Goal: Download file/media

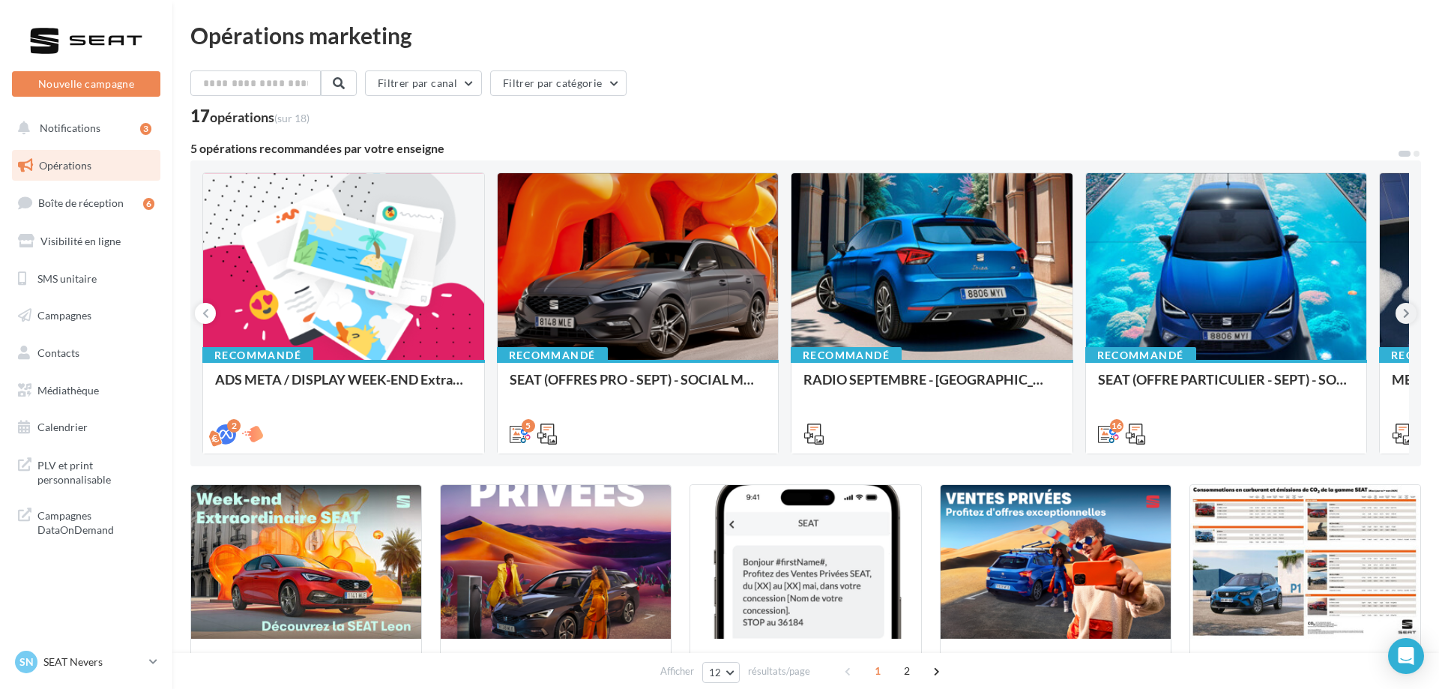
click at [1403, 314] on icon at bounding box center [1406, 313] width 7 height 15
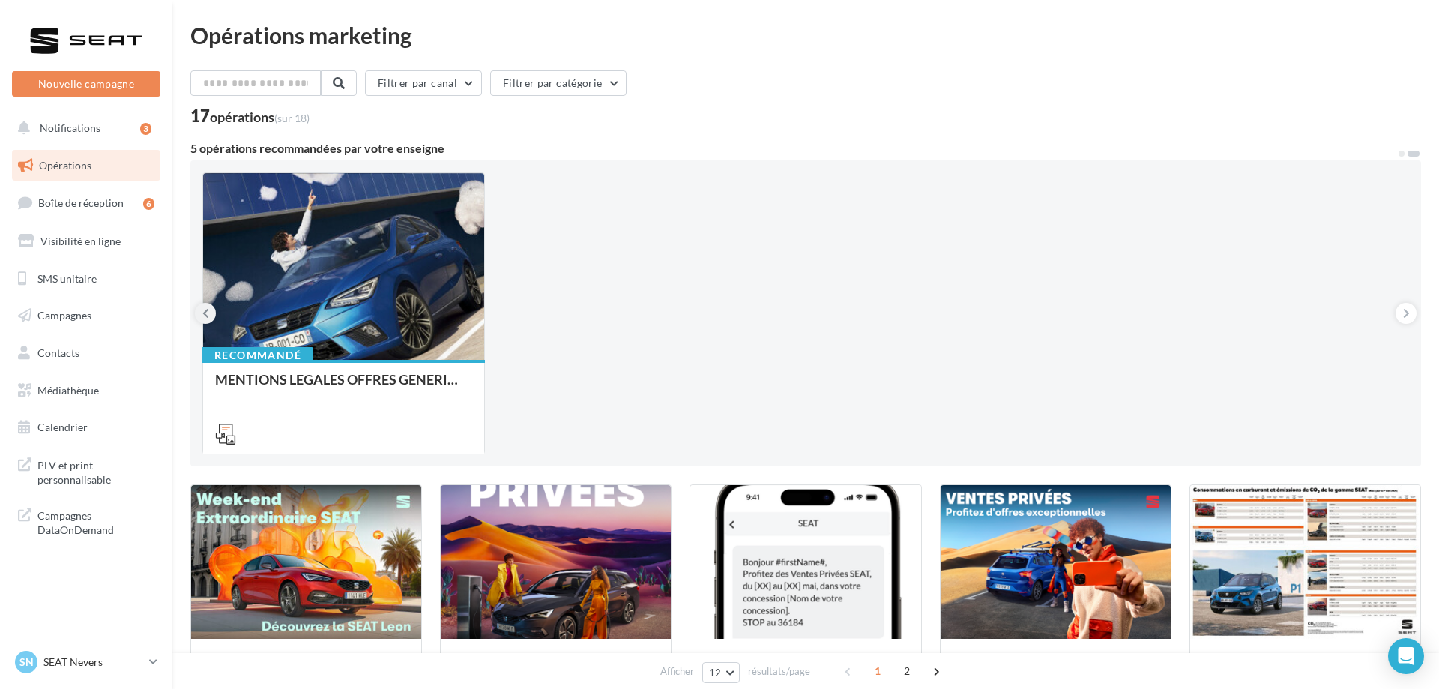
click at [208, 313] on icon at bounding box center [205, 313] width 7 height 15
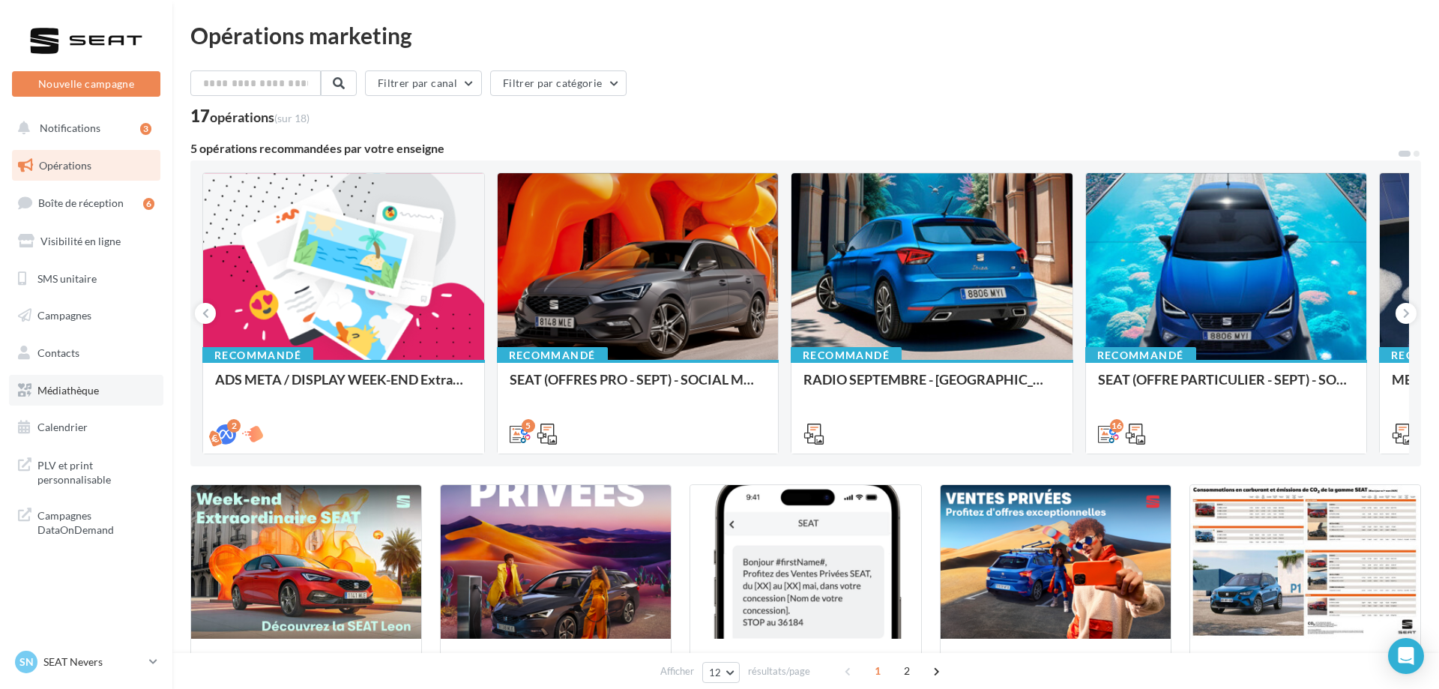
click at [77, 388] on span "Médiathèque" at bounding box center [67, 390] width 61 height 13
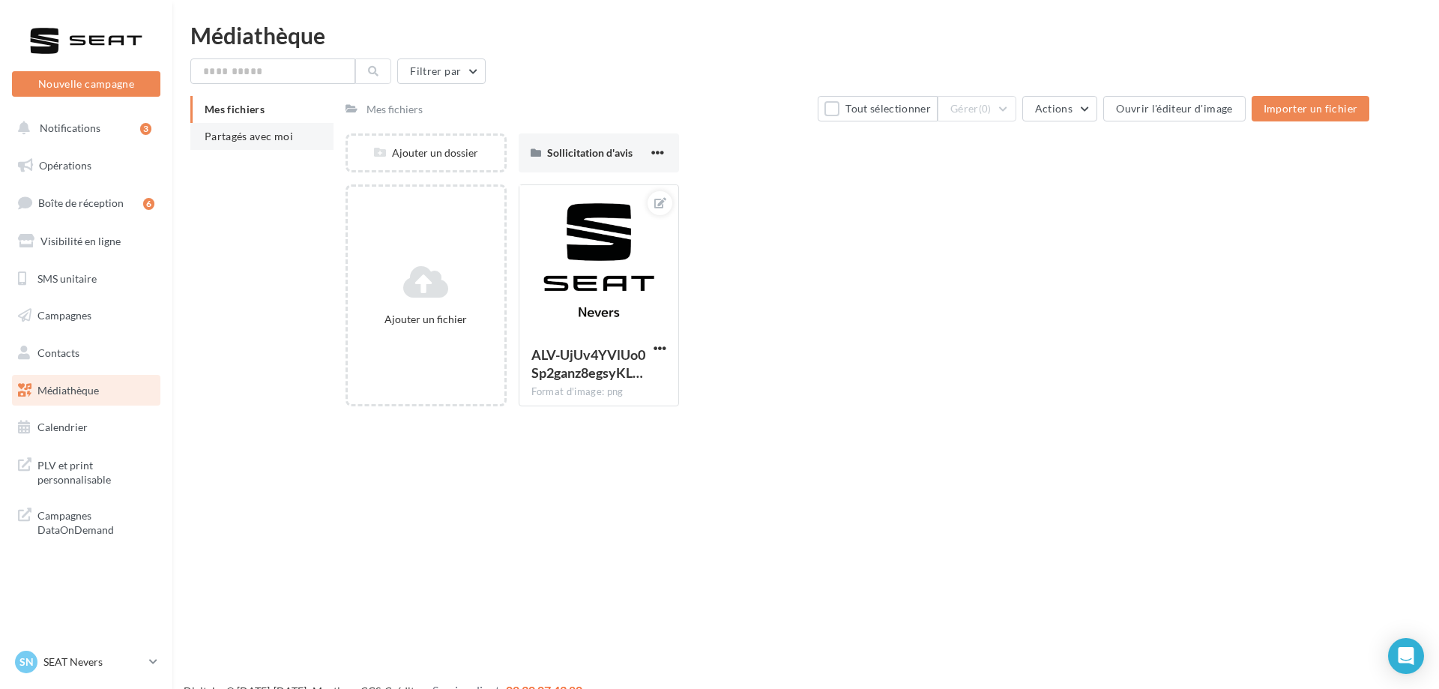
click at [268, 141] on span "Partagés avec moi" at bounding box center [249, 136] width 88 height 13
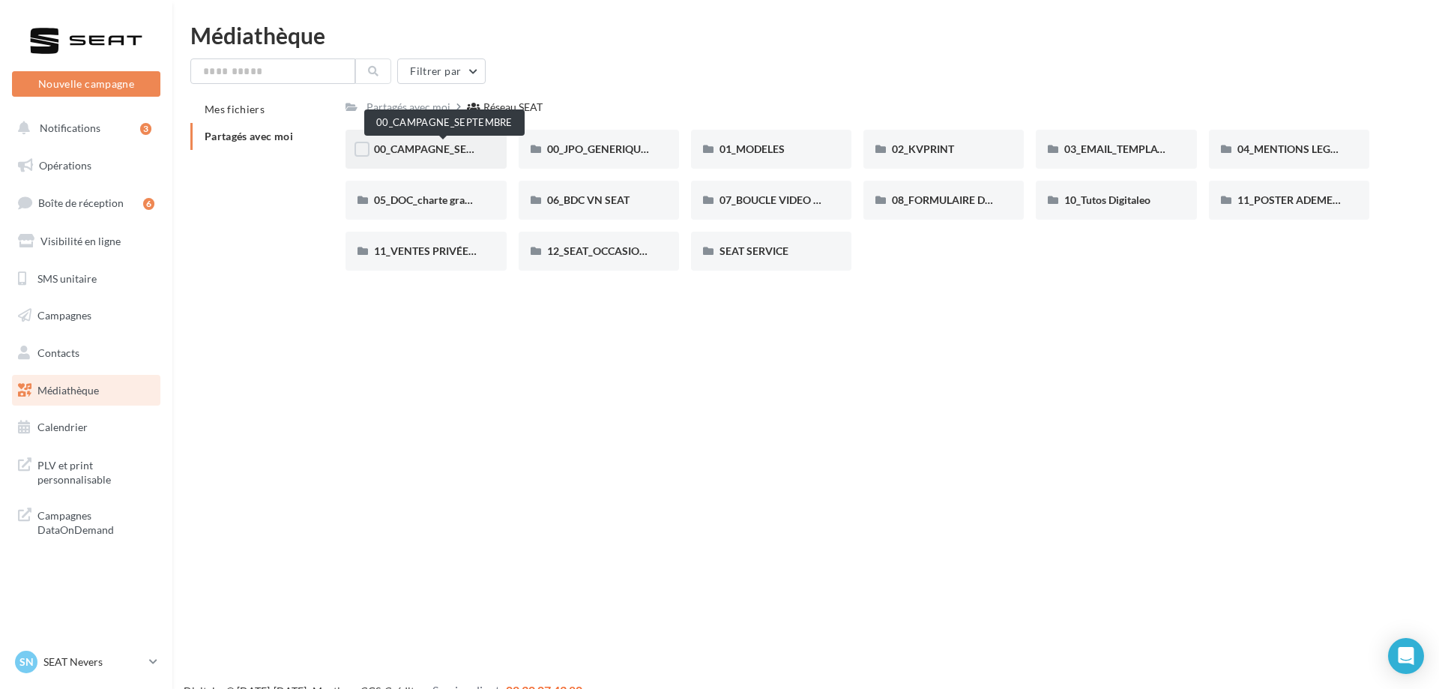
click at [439, 151] on span "00_CAMPAGNE_SEPTEMBRE" at bounding box center [444, 148] width 140 height 13
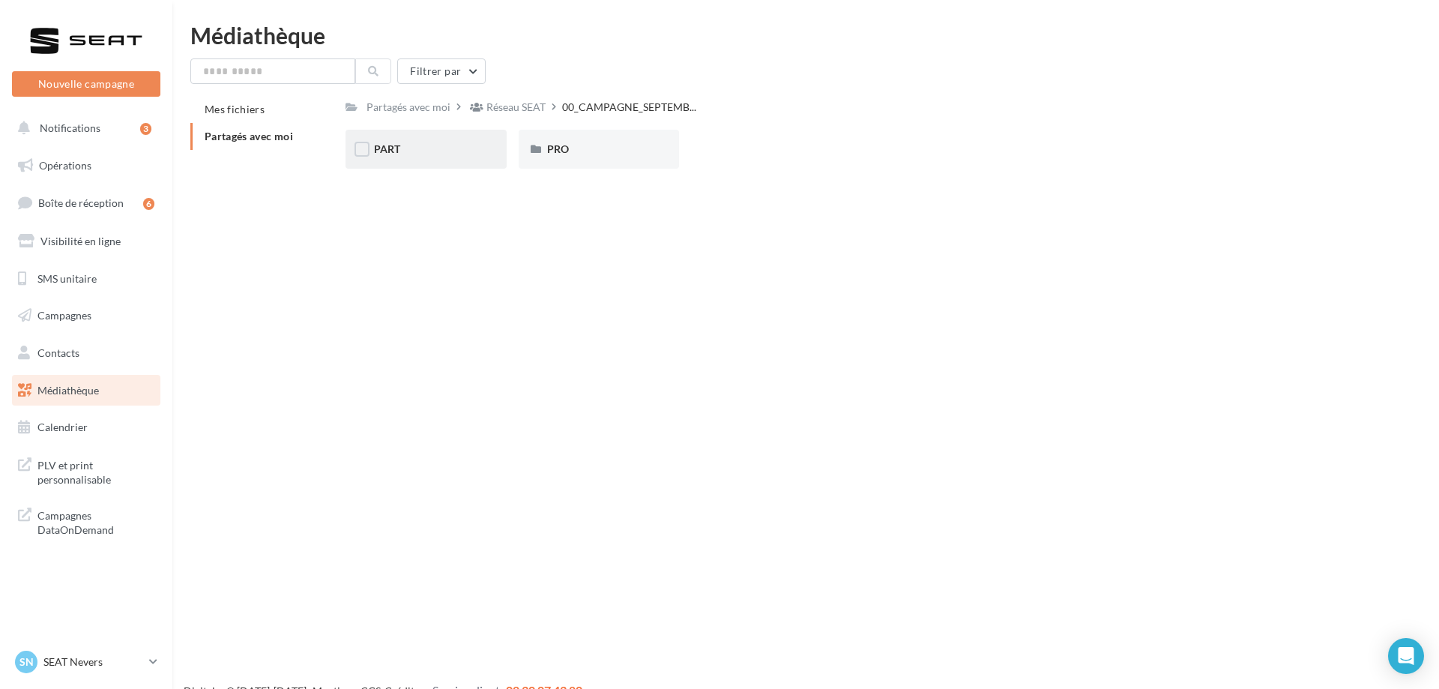
click at [406, 158] on div "PART" at bounding box center [426, 149] width 160 height 39
click at [763, 148] on div "IBIZA" at bounding box center [771, 149] width 103 height 15
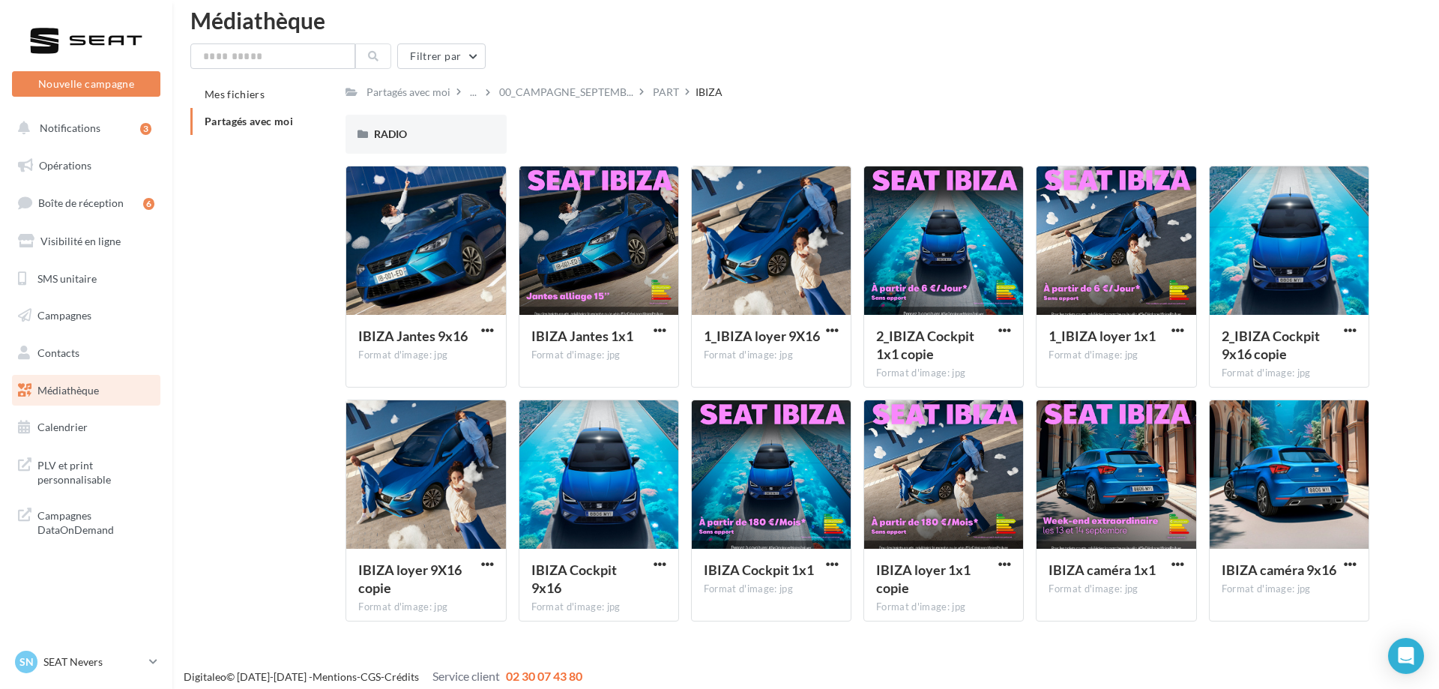
scroll to position [25, 0]
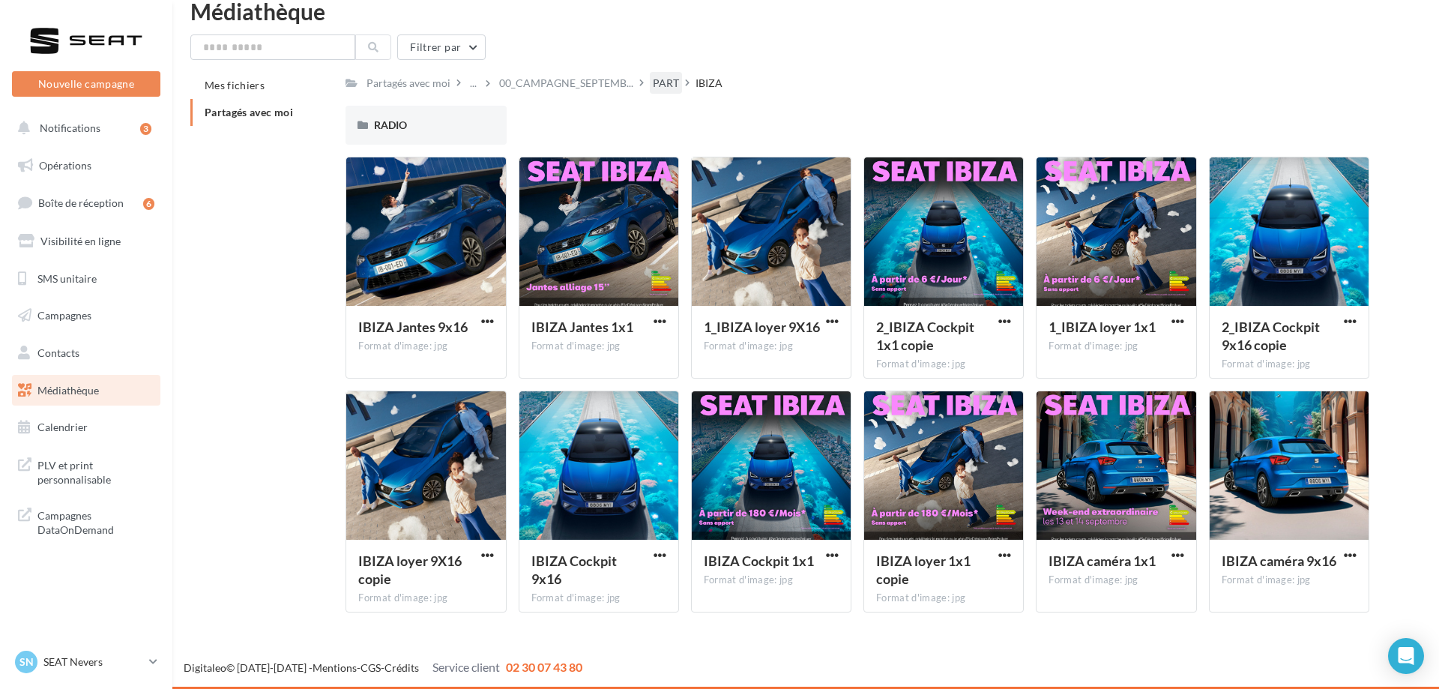
click at [669, 90] on div "PART" at bounding box center [666, 83] width 26 height 15
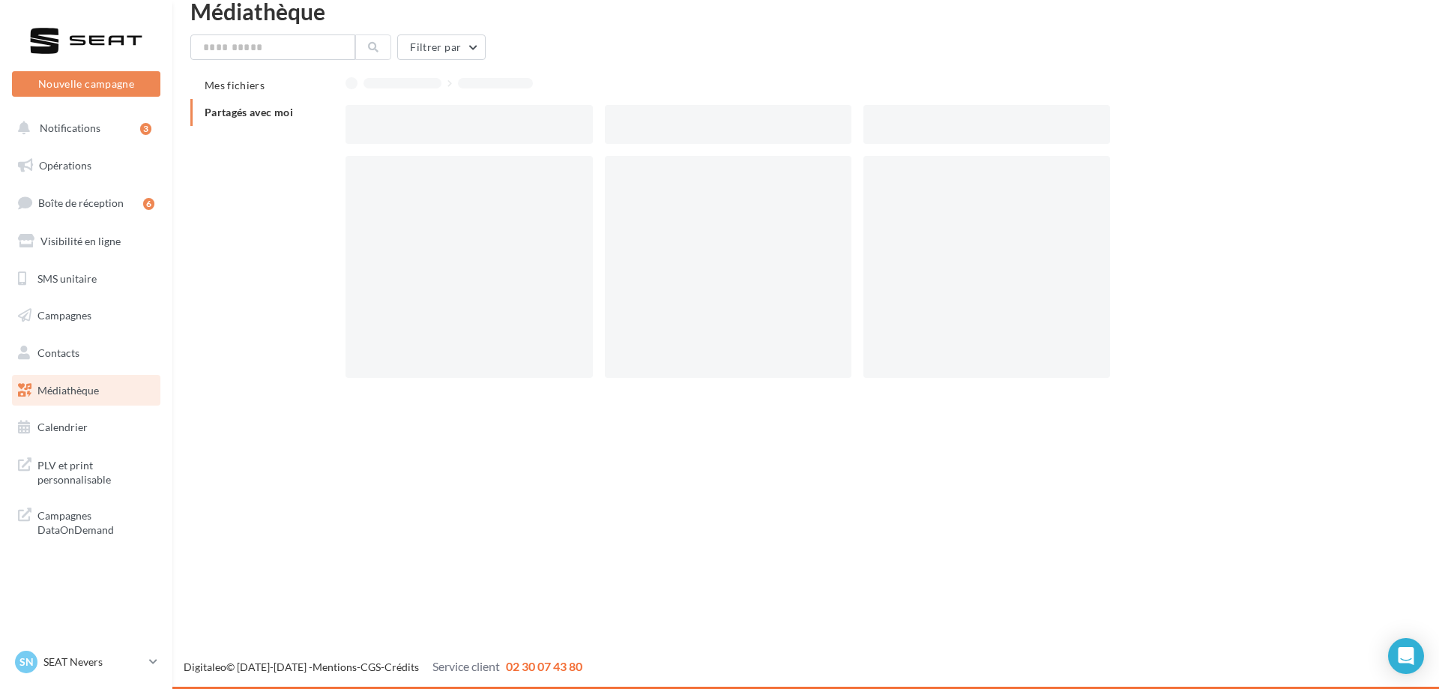
scroll to position [24, 0]
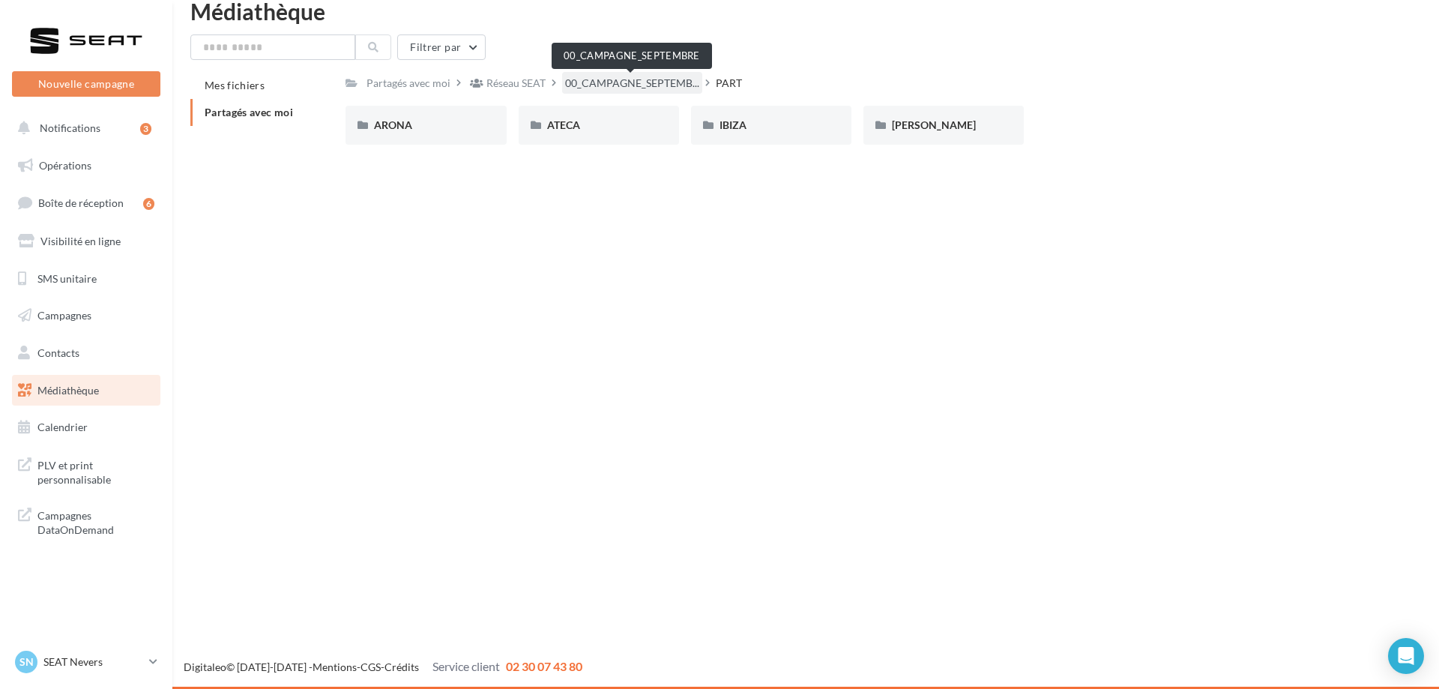
click at [610, 89] on span "00_CAMPAGNE_SEPTEMB..." at bounding box center [632, 83] width 134 height 15
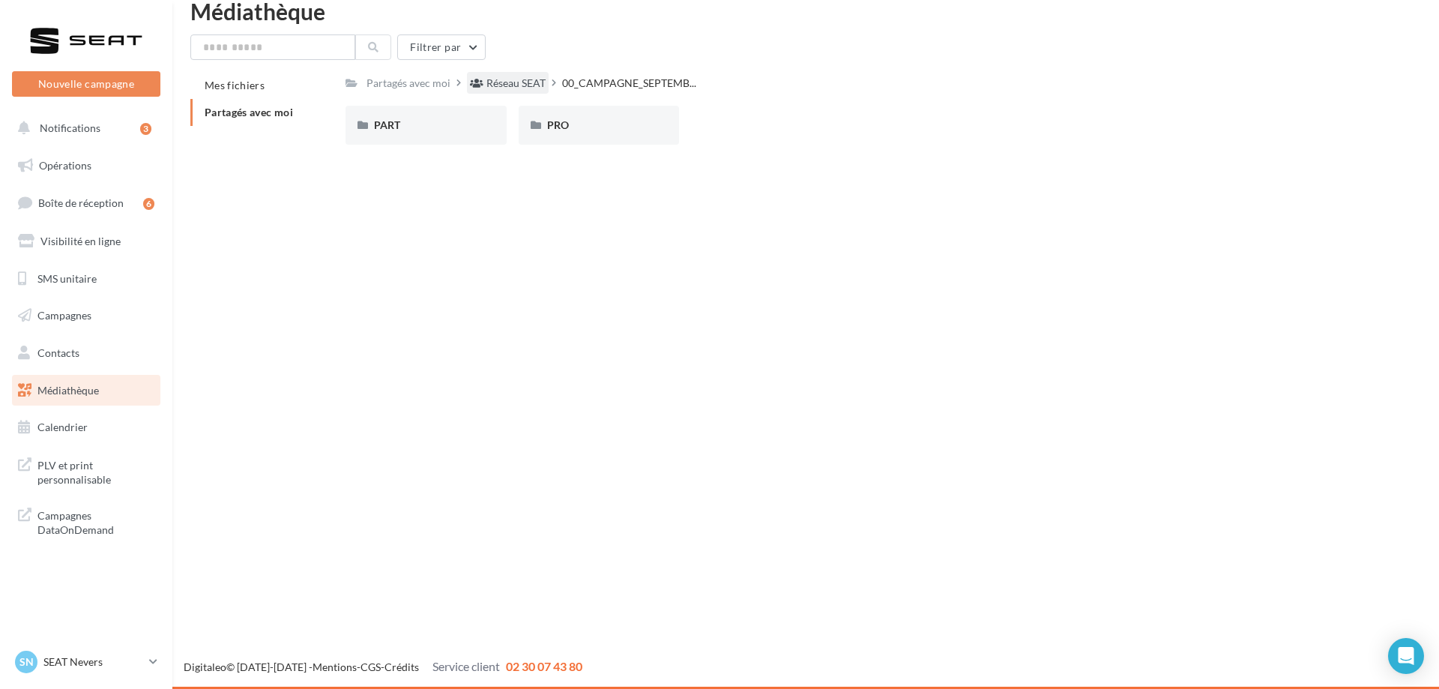
click at [520, 85] on div "Réseau SEAT" at bounding box center [516, 83] width 59 height 15
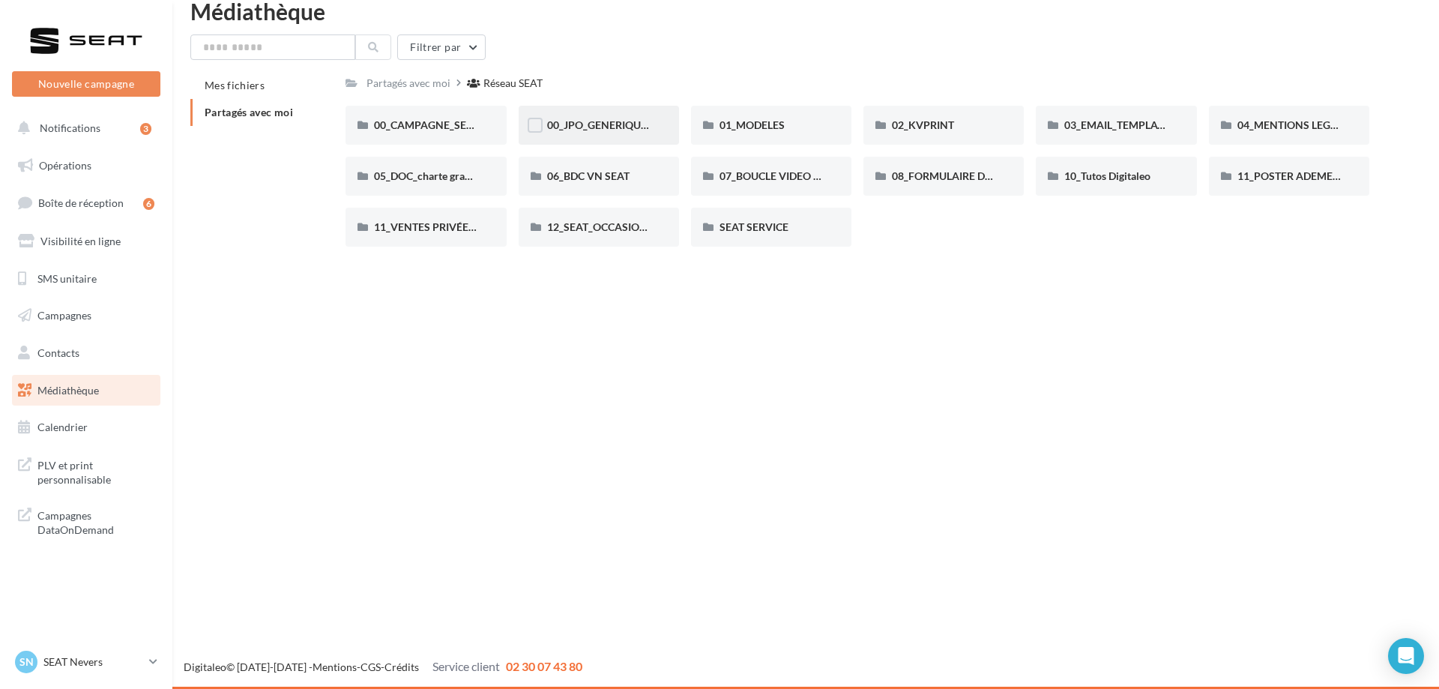
click at [619, 134] on div "00_JPO_GENERIQUE IBIZA ARONA" at bounding box center [599, 125] width 160 height 39
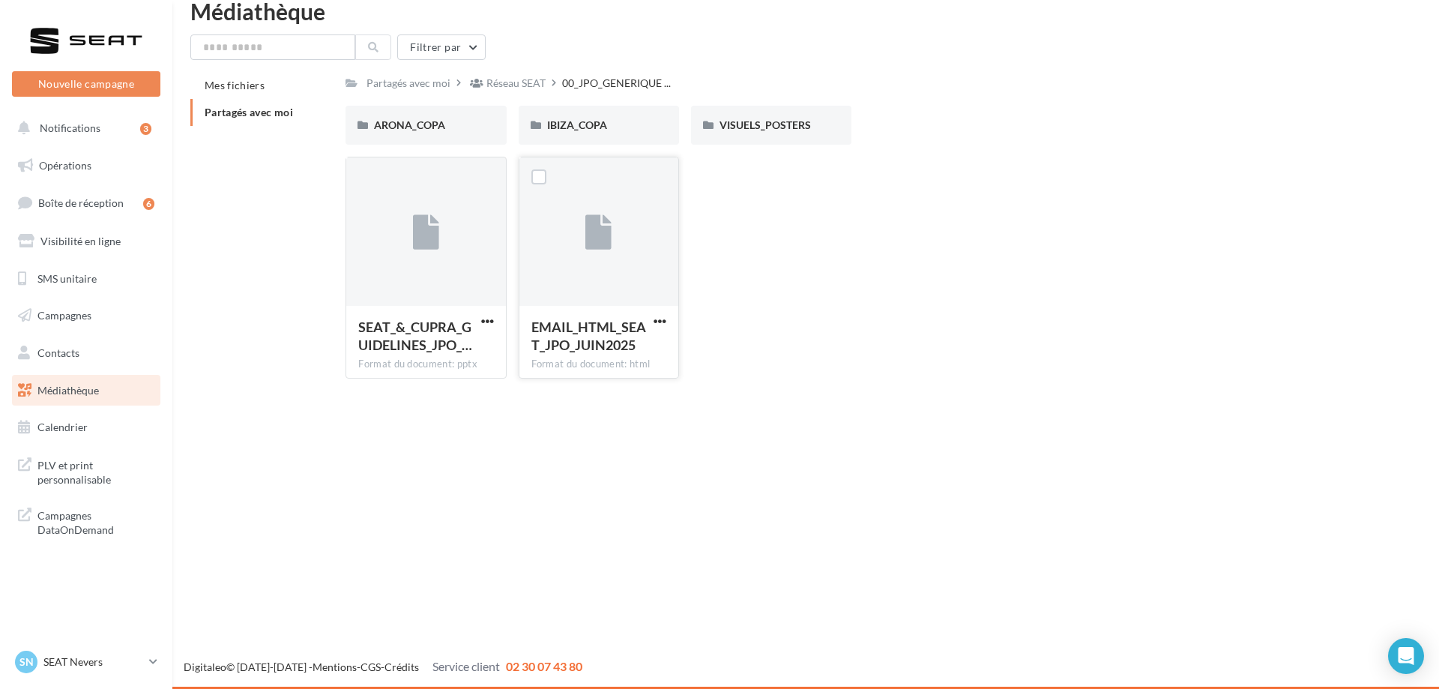
click at [667, 324] on button "button" at bounding box center [660, 322] width 19 height 15
click at [613, 352] on button "Télécharger" at bounding box center [595, 350] width 150 height 39
click at [583, 121] on span "IBIZA_COPA" at bounding box center [577, 124] width 60 height 13
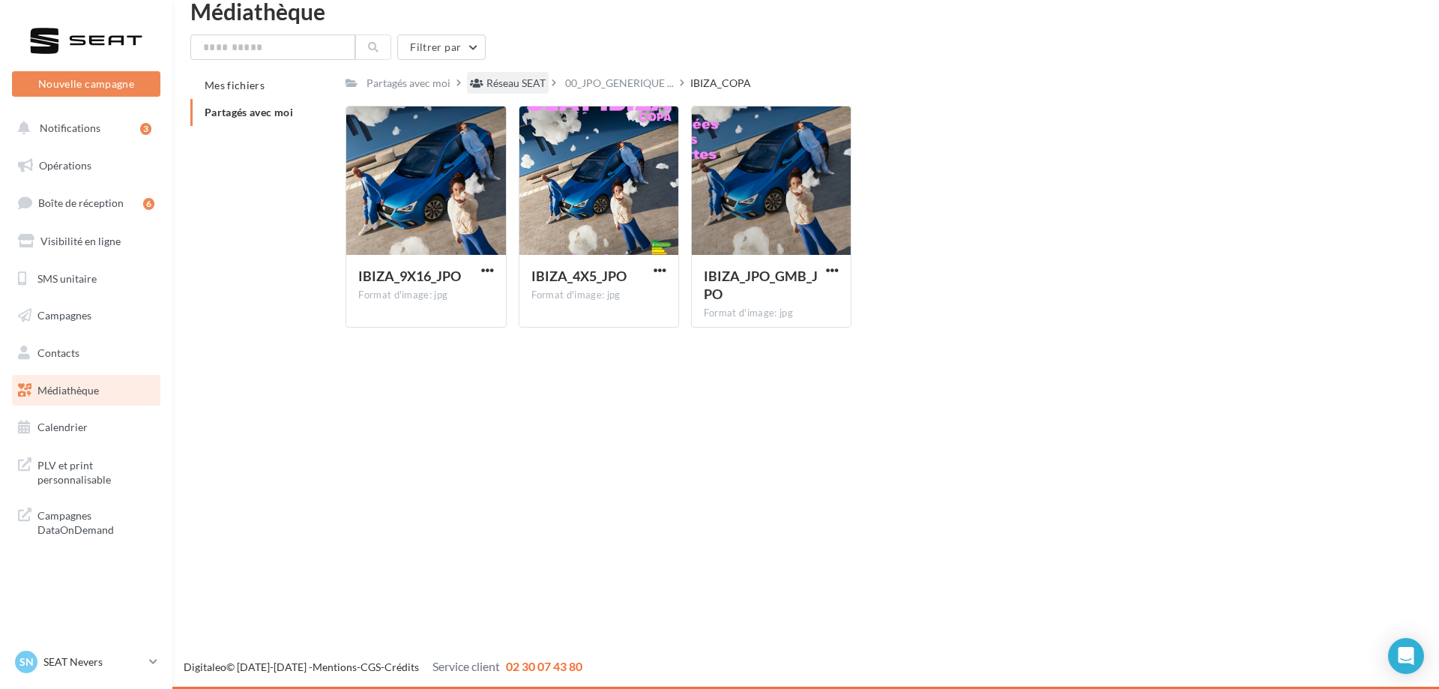
click at [496, 82] on div "Réseau SEAT" at bounding box center [516, 83] width 59 height 15
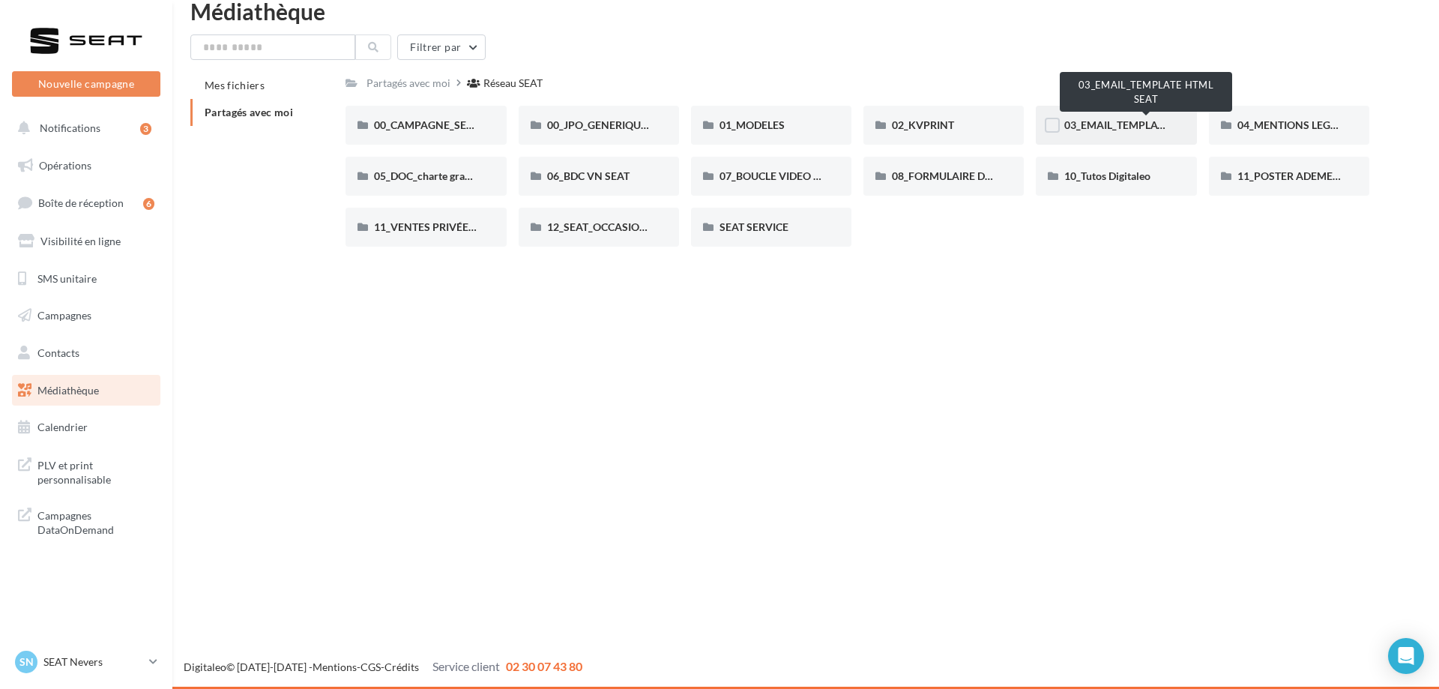
click at [1087, 127] on span "03_EMAIL_TEMPLATE HTML SEAT" at bounding box center [1146, 124] width 163 height 13
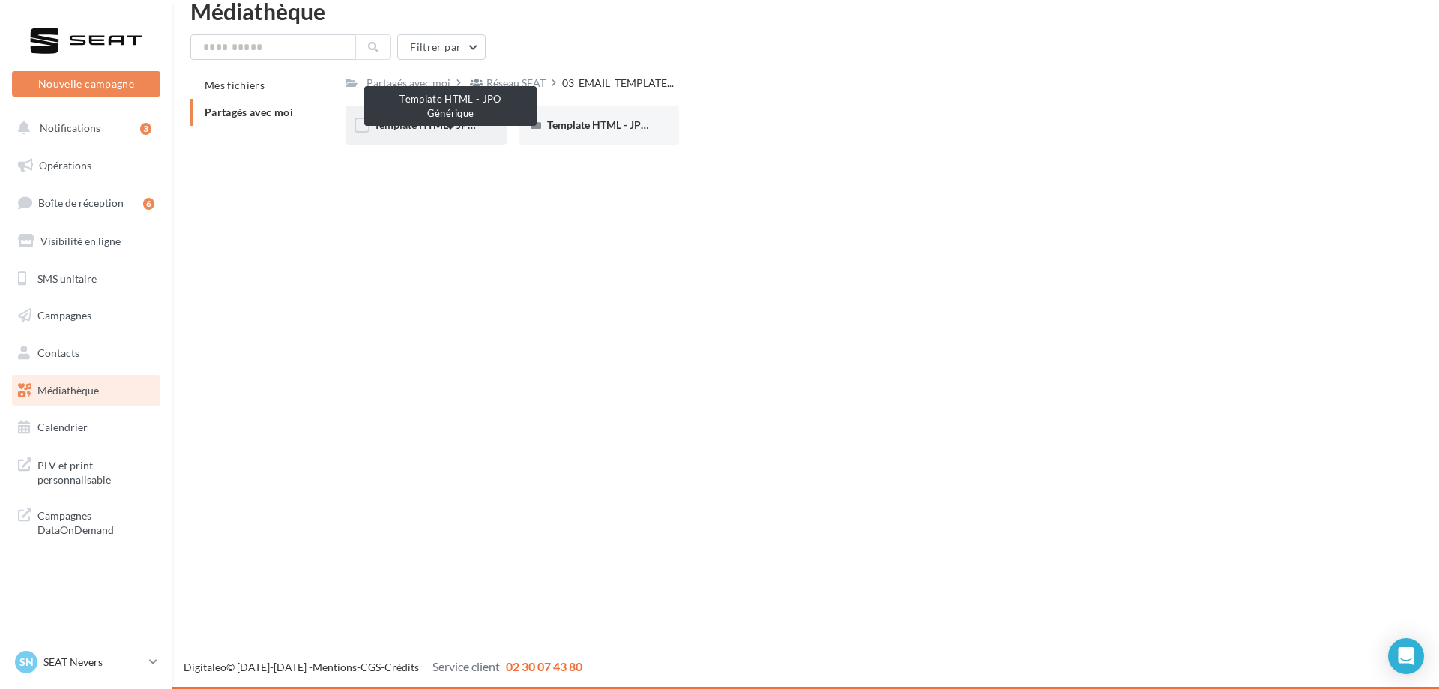
click at [466, 122] on span "Template HTML - JPO Générique" at bounding box center [450, 124] width 153 height 13
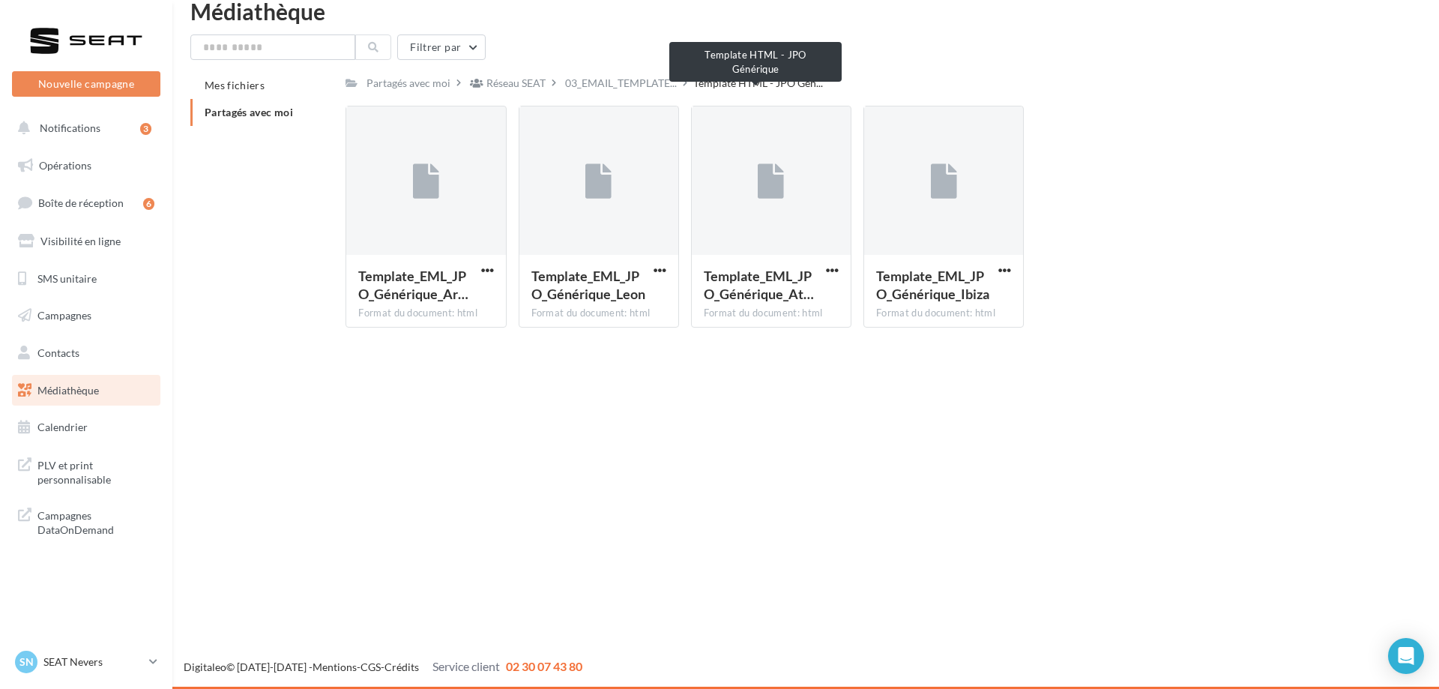
click at [715, 87] on span "Template HTML - JPO Gén..." at bounding box center [758, 83] width 130 height 15
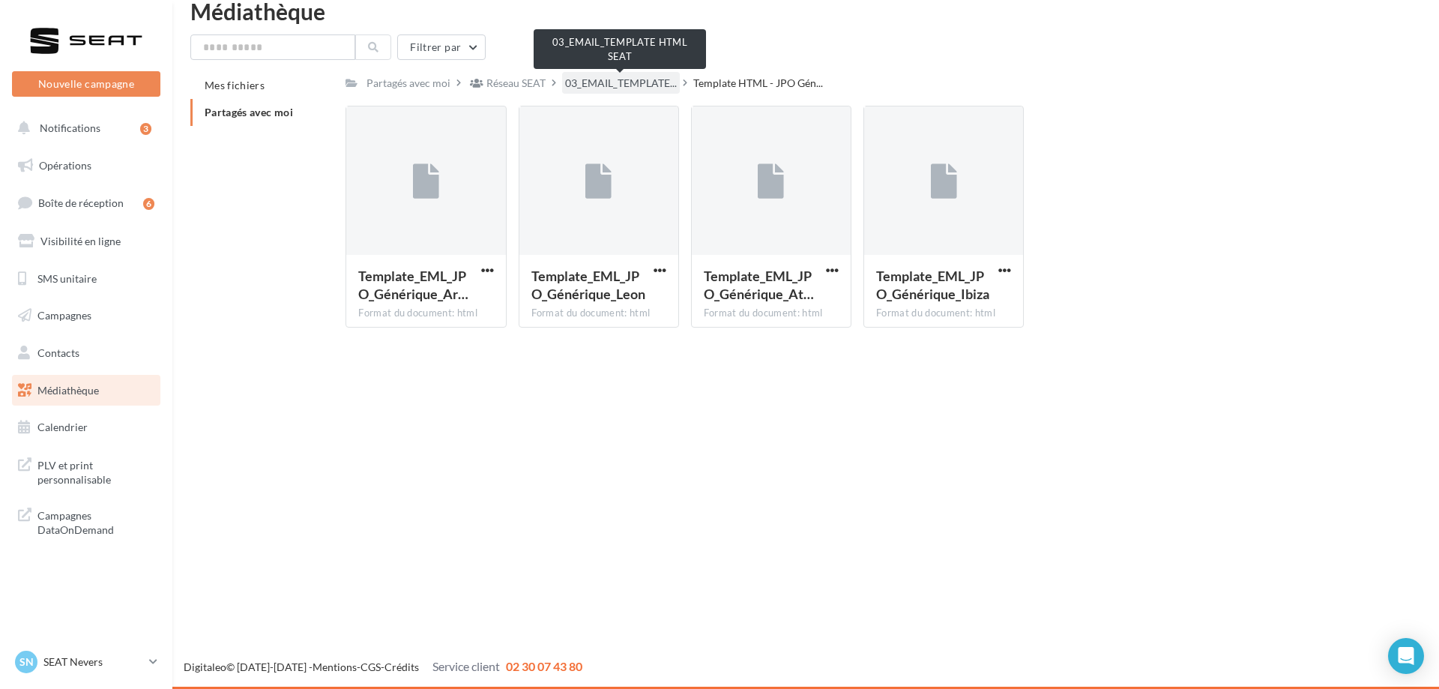
click at [652, 87] on span "03_EMAIL_TEMPLATE..." at bounding box center [621, 83] width 112 height 15
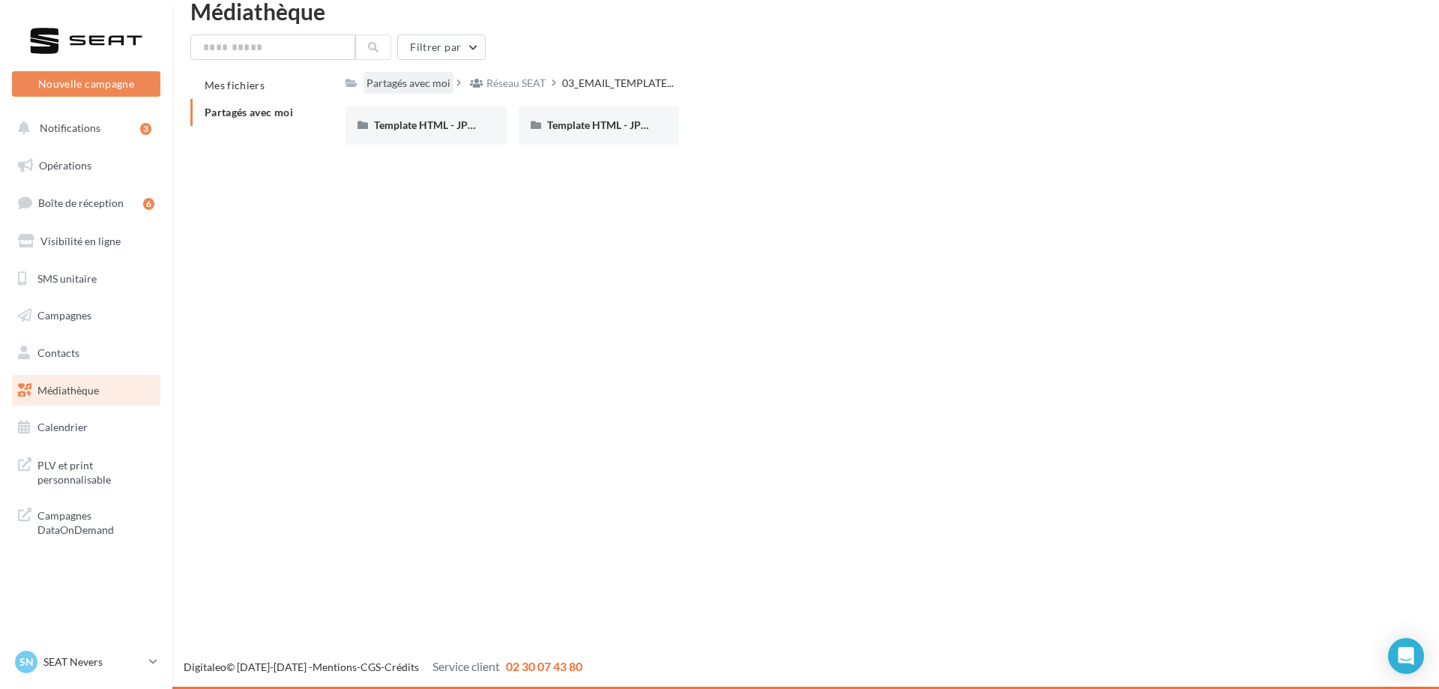
click at [418, 88] on div "Partagés avec moi" at bounding box center [409, 83] width 84 height 15
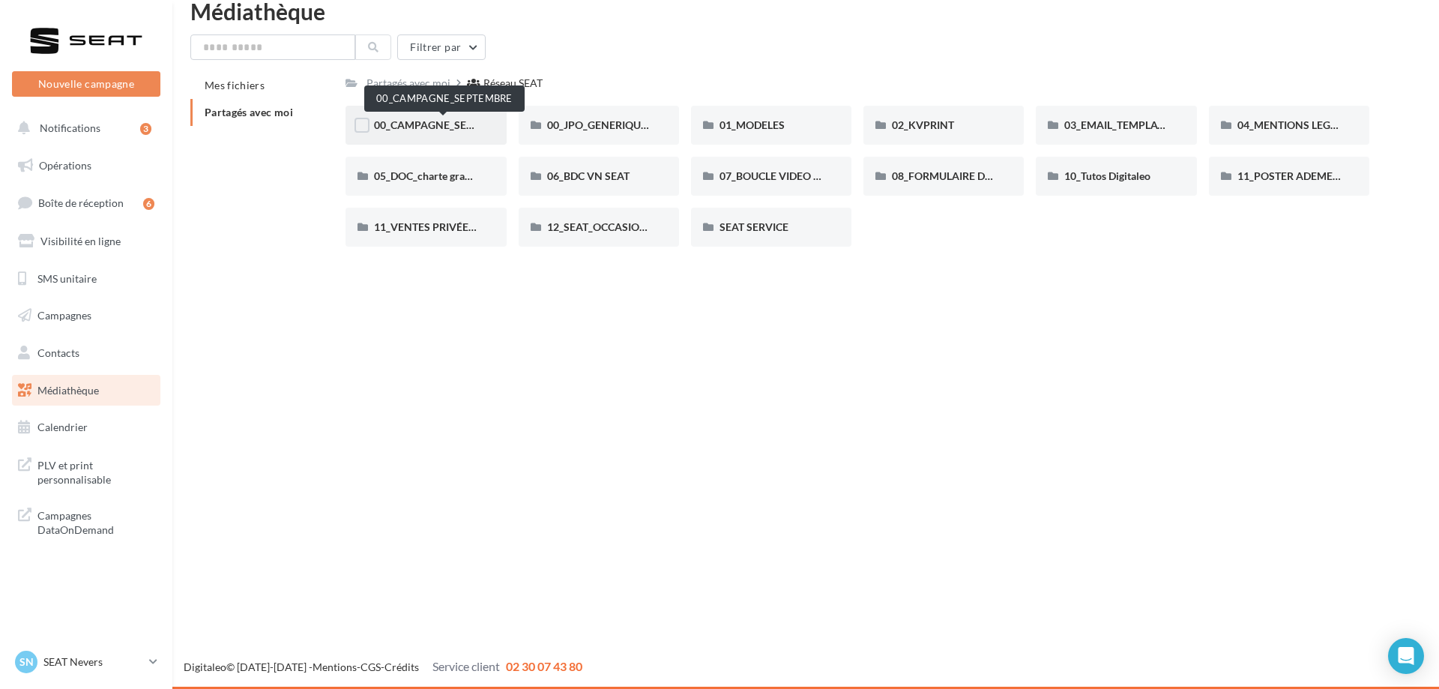
click at [405, 121] on span "00_CAMPAGNE_SEPTEMBRE" at bounding box center [444, 124] width 140 height 13
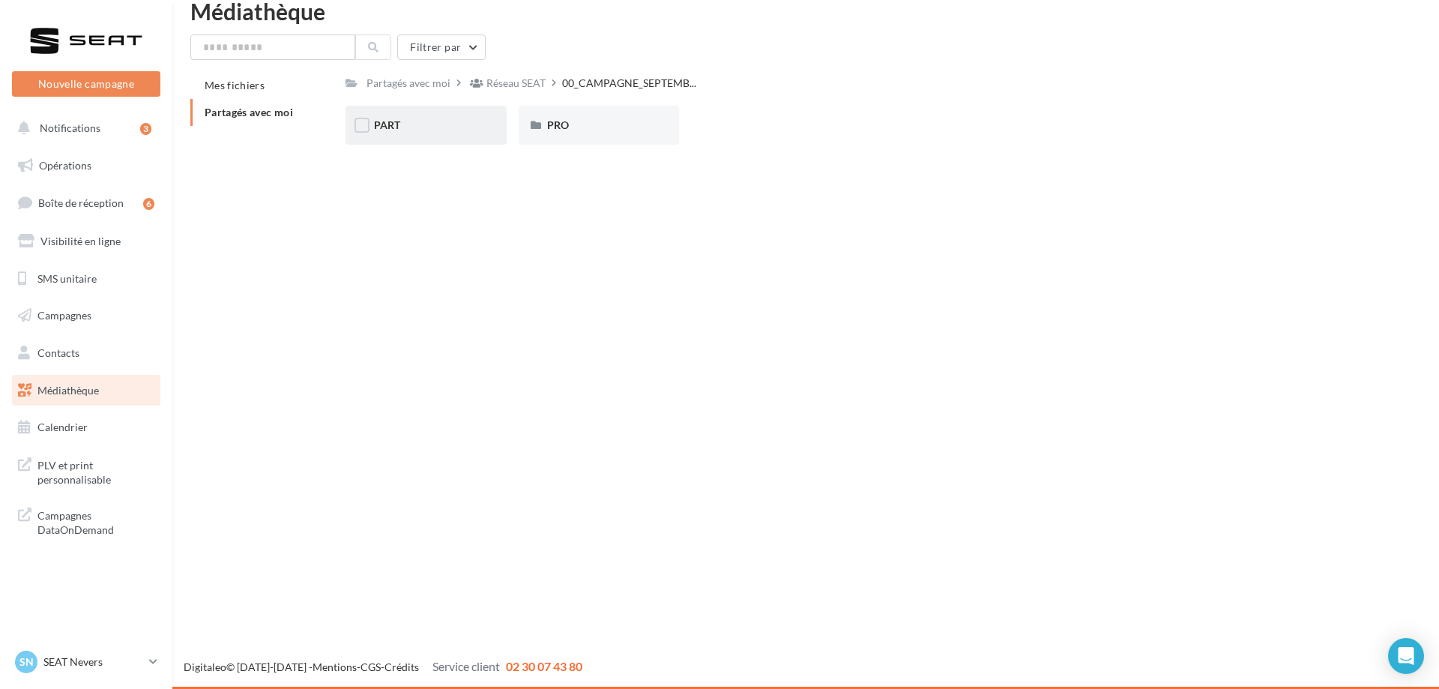
click at [406, 133] on div "PART" at bounding box center [425, 125] width 103 height 15
click at [774, 127] on div "IBIZA" at bounding box center [771, 125] width 103 height 15
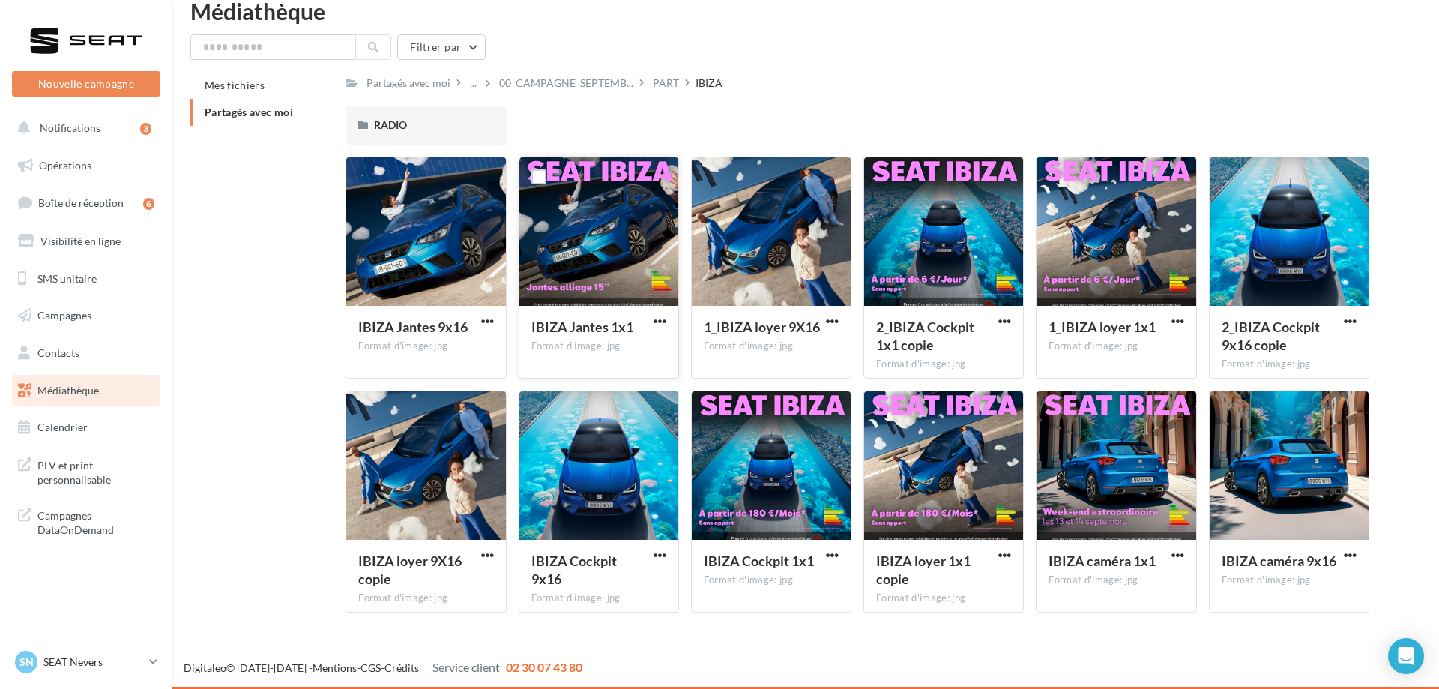
scroll to position [25, 0]
click at [1011, 319] on span "button" at bounding box center [1005, 321] width 13 height 13
click at [946, 343] on button "Télécharger" at bounding box center [939, 350] width 150 height 39
click at [608, 226] on div at bounding box center [599, 232] width 159 height 150
click at [660, 320] on span "button" at bounding box center [660, 321] width 13 height 13
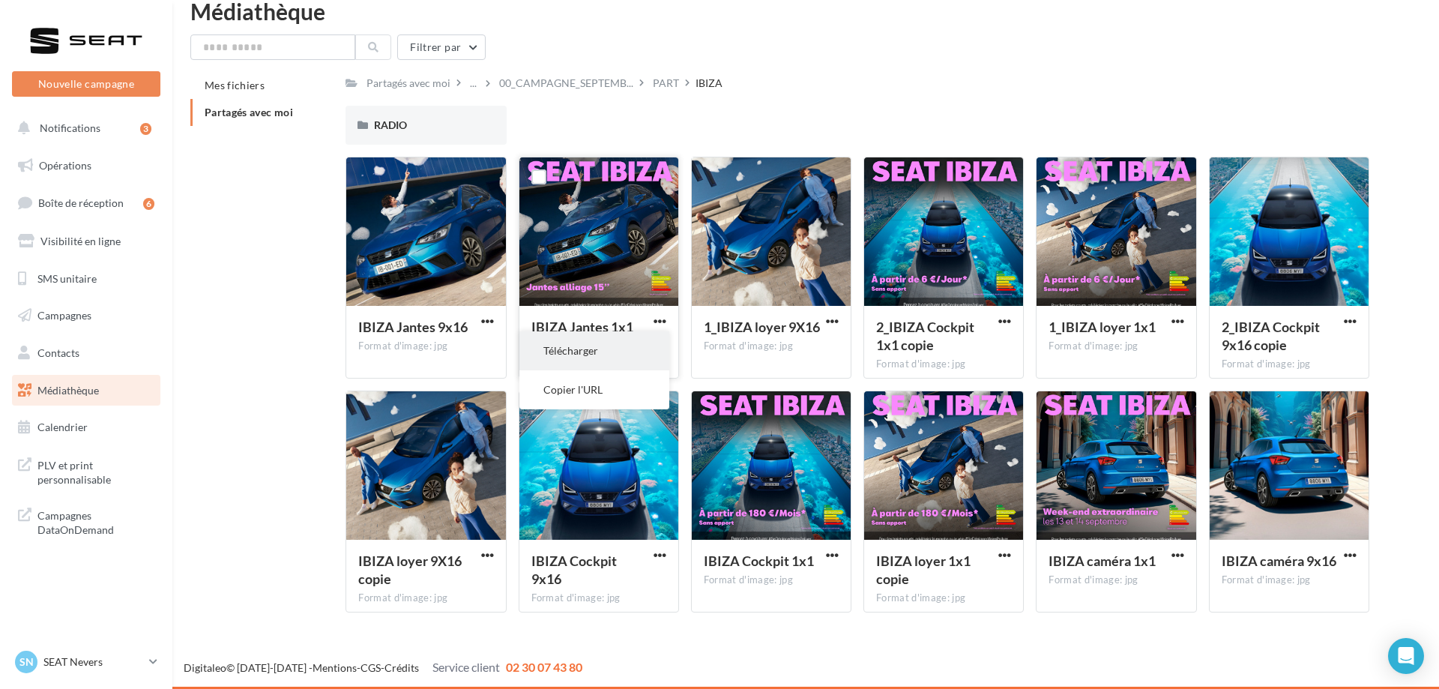
click at [604, 351] on button "Télécharger" at bounding box center [595, 350] width 150 height 39
click at [72, 667] on p "SEAT Nevers" at bounding box center [93, 661] width 100 height 15
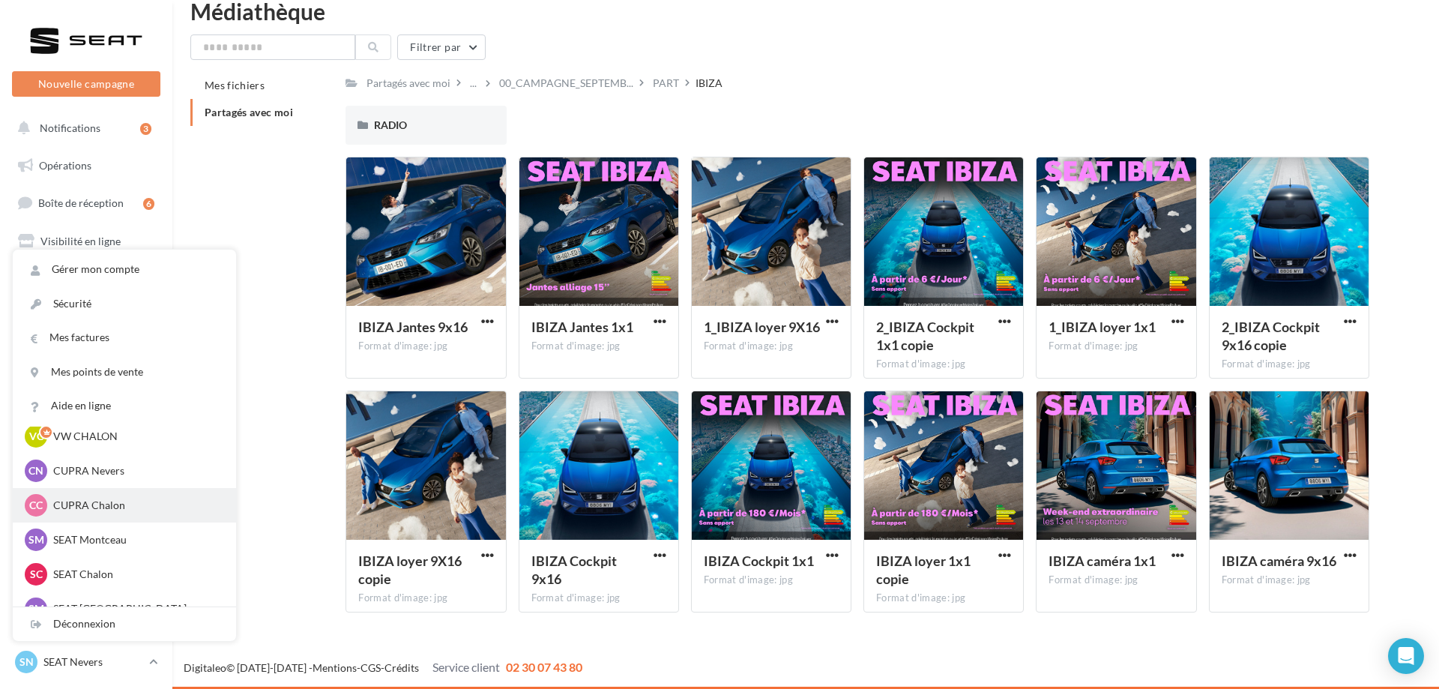
scroll to position [76, 0]
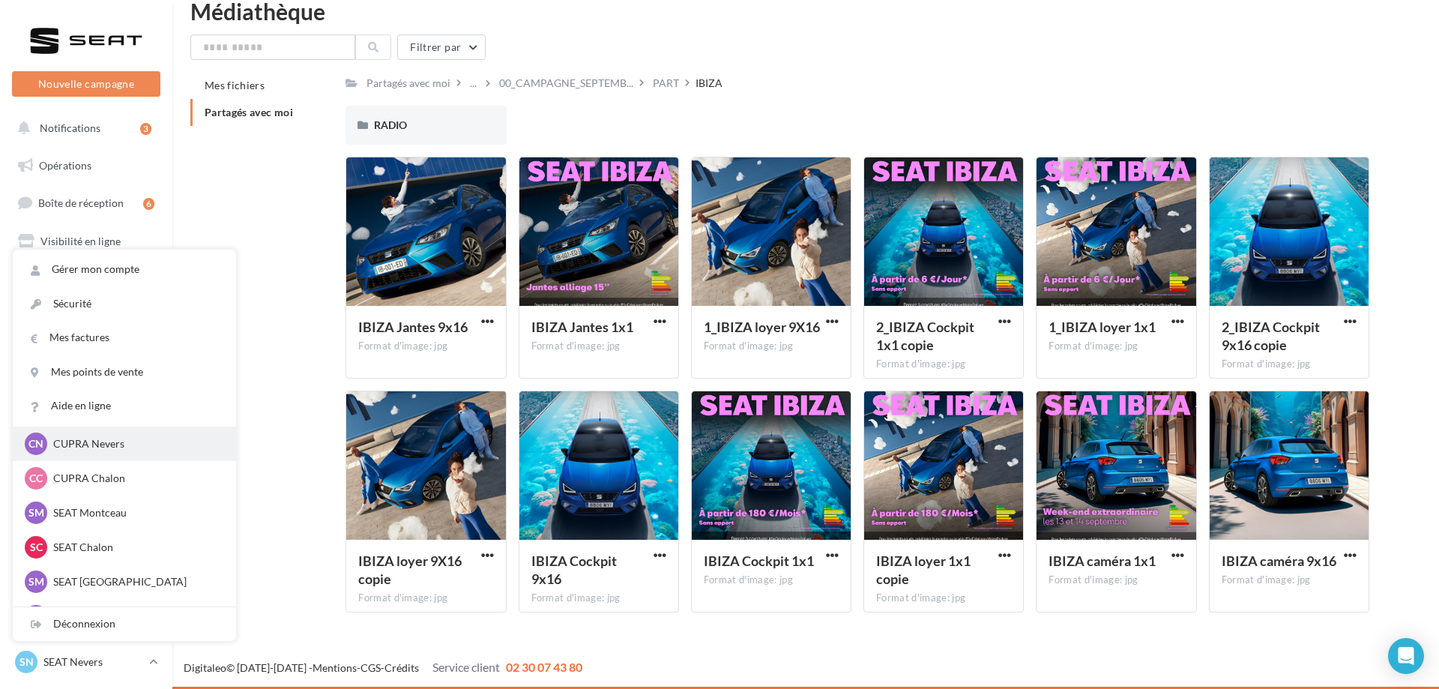
click at [110, 447] on p "CUPRA Nevers" at bounding box center [135, 443] width 165 height 15
